Goal: Transaction & Acquisition: Purchase product/service

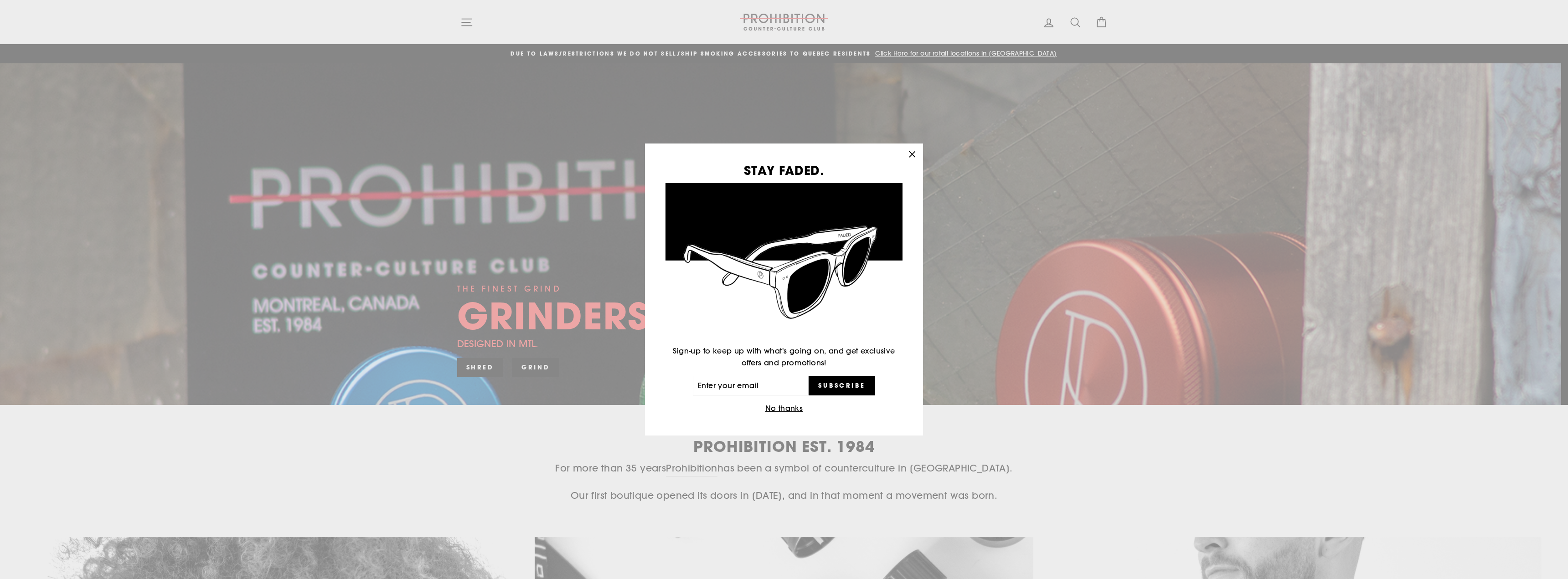
click at [467, 21] on div "STAY FADED. Sign-up to keep up with what's going on, and get exclusive offers a…" at bounding box center [784, 290] width 1568 height 579
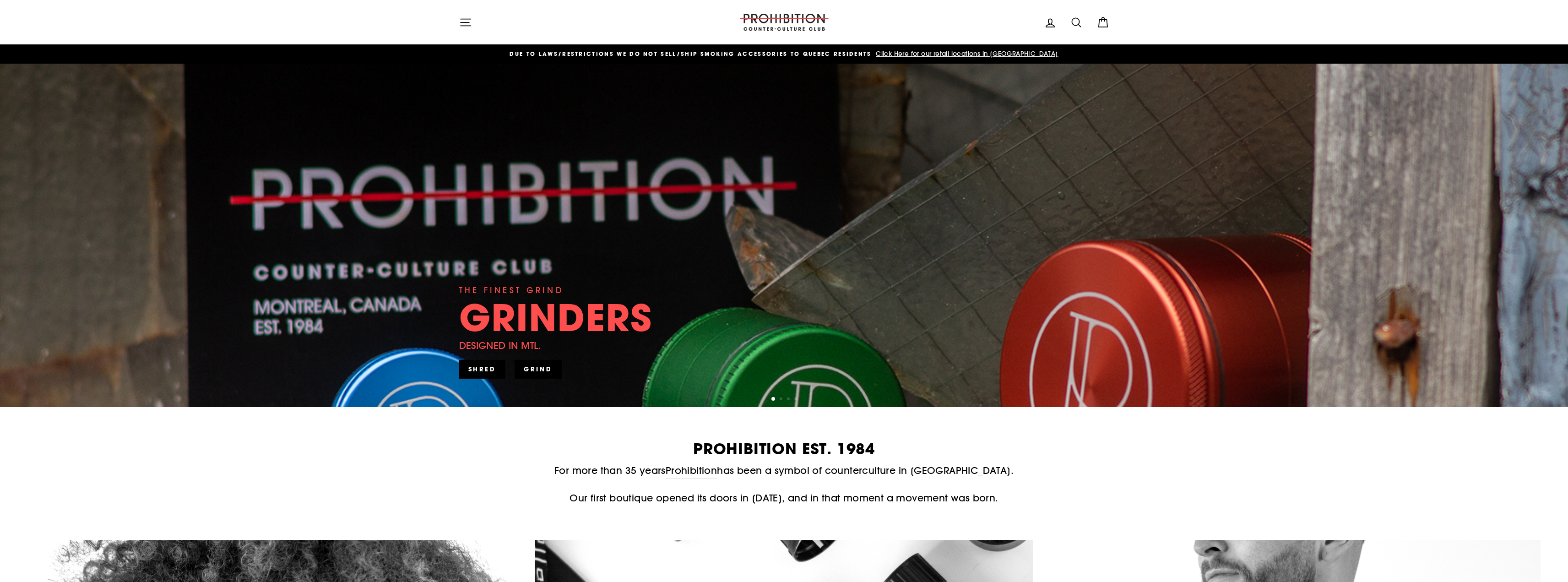
click at [468, 23] on icon "button" at bounding box center [465, 22] width 10 height 7
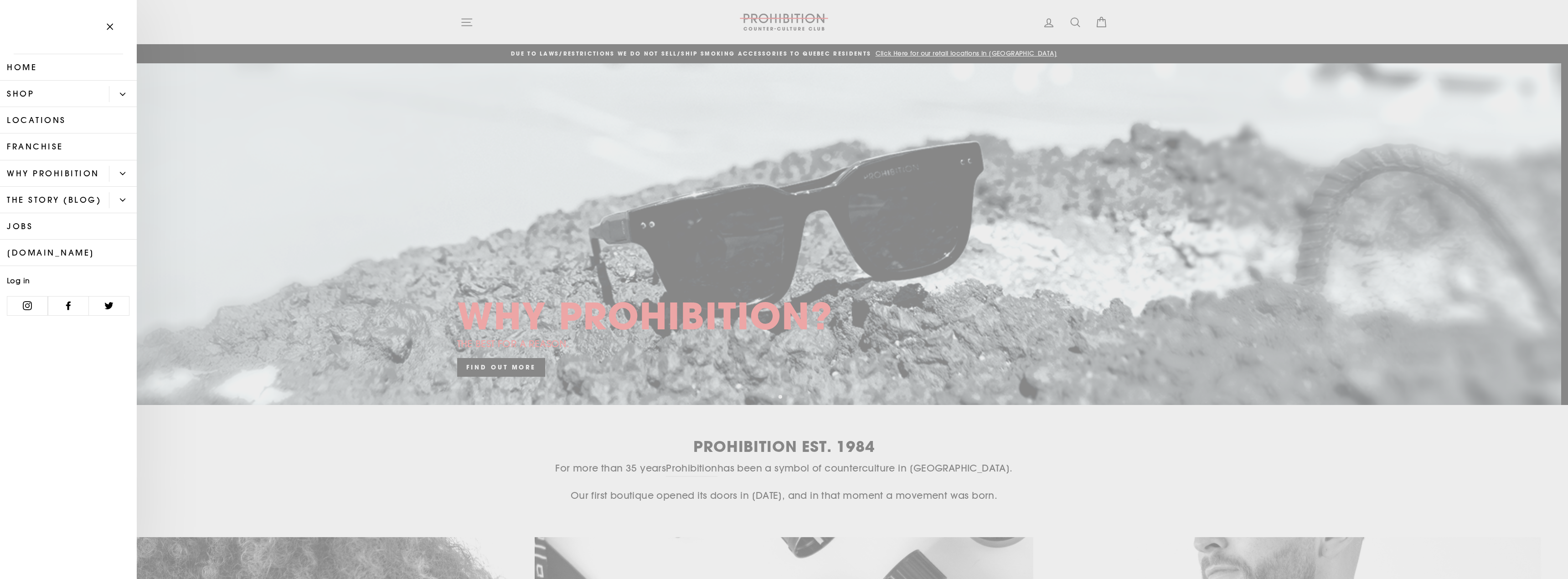
click at [48, 94] on link "Shop" at bounding box center [54, 94] width 109 height 26
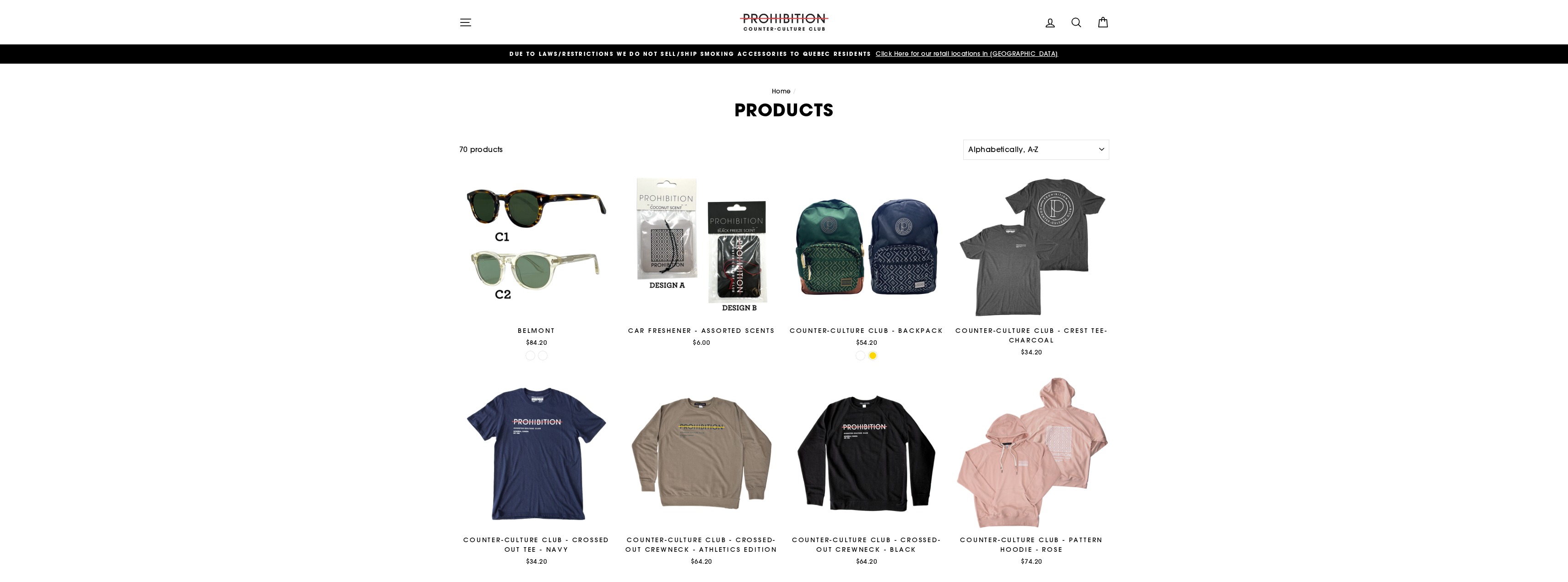
click at [462, 20] on icon "button" at bounding box center [465, 22] width 13 height 13
